Goal: Find specific page/section

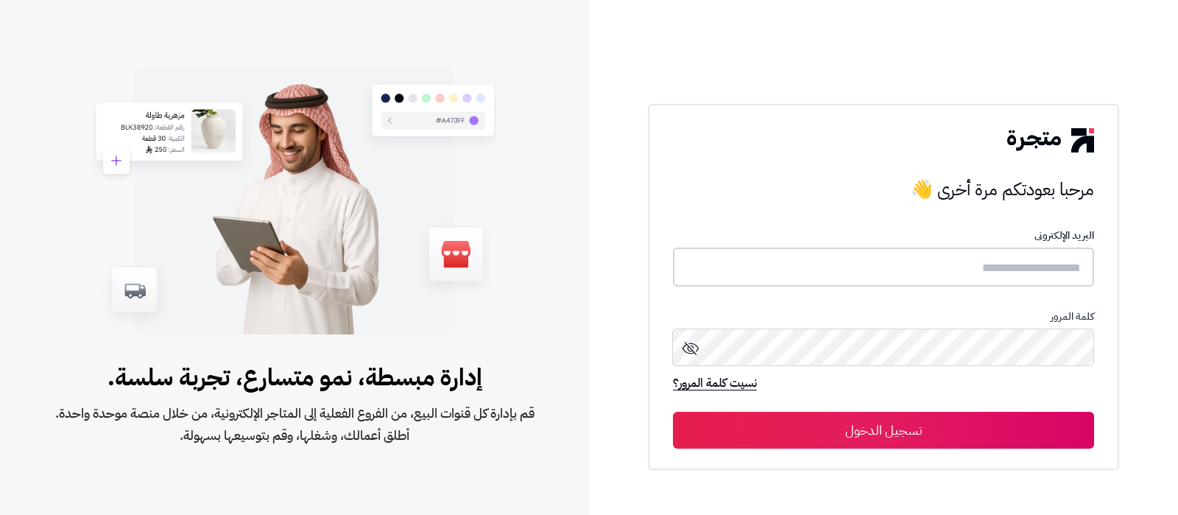
type input "**********"
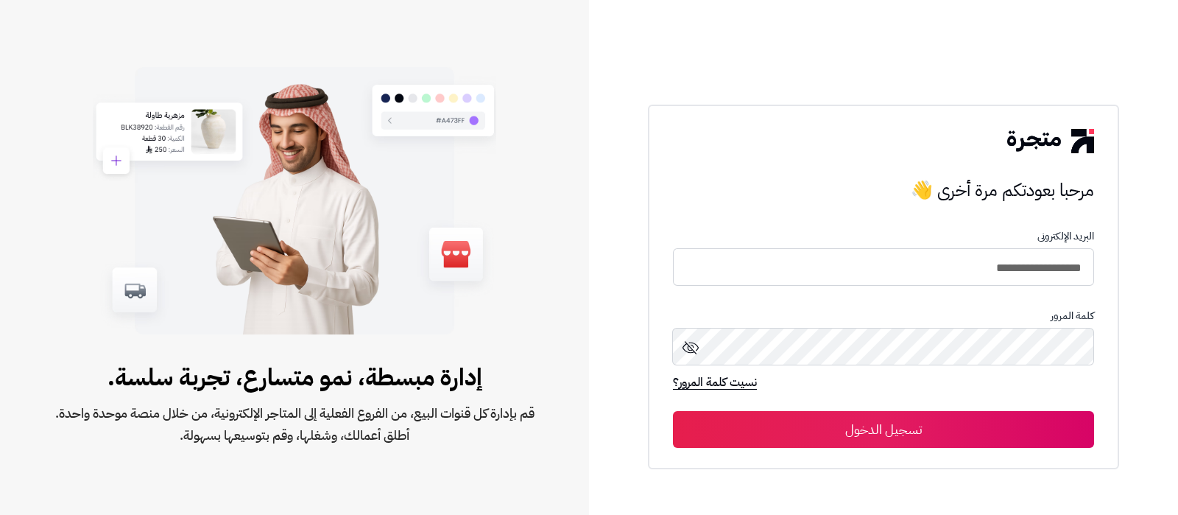
click at [936, 426] on button "تسجيل الدخول" at bounding box center [883, 429] width 421 height 37
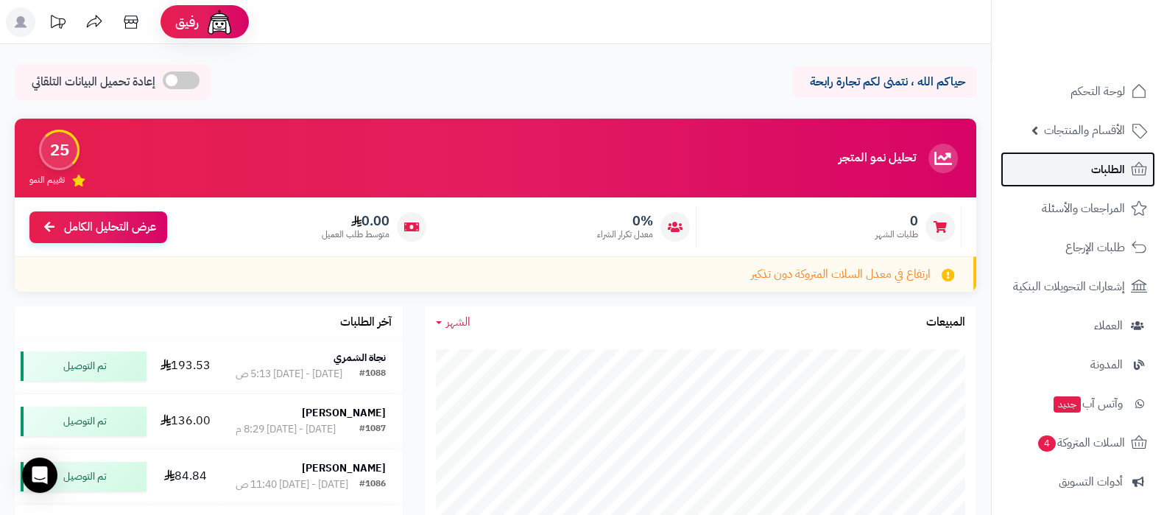
click at [1110, 171] on span "الطلبات" at bounding box center [1108, 169] width 34 height 21
